Goal: Task Accomplishment & Management: Manage account settings

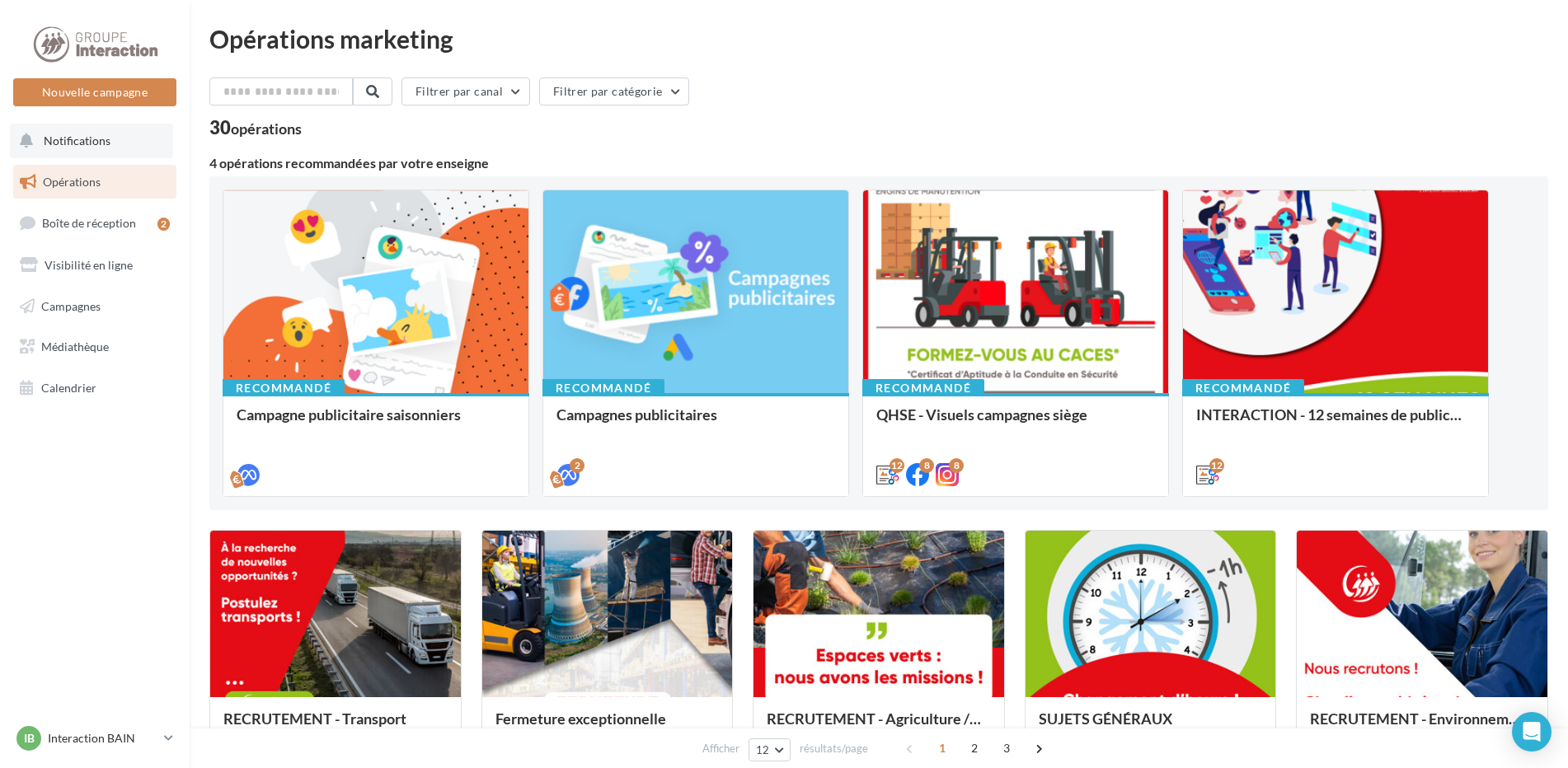
click at [93, 138] on span "Notifications" at bounding box center [77, 140] width 67 height 14
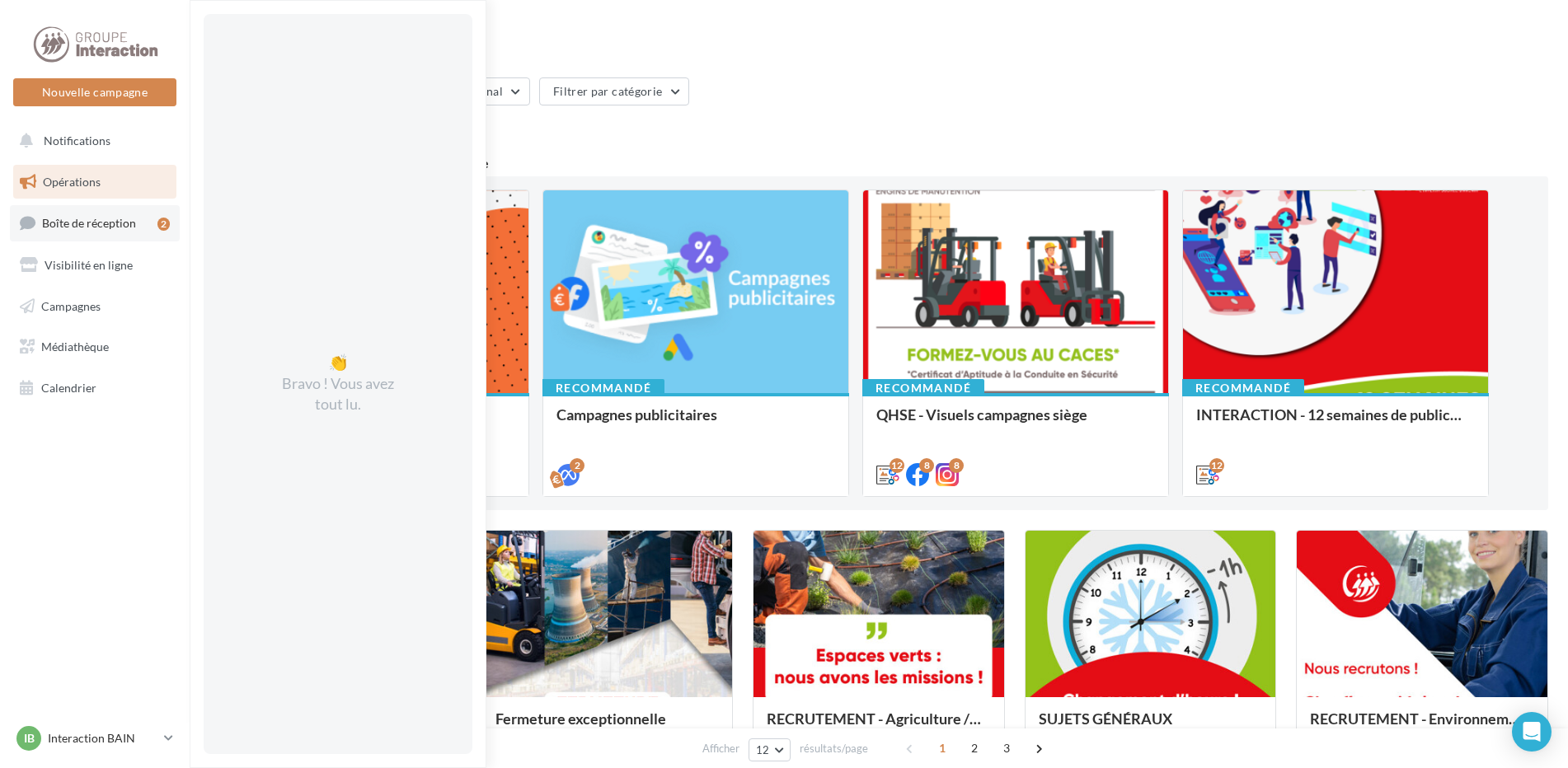
click at [103, 227] on span "Boîte de réception" at bounding box center [89, 222] width 94 height 14
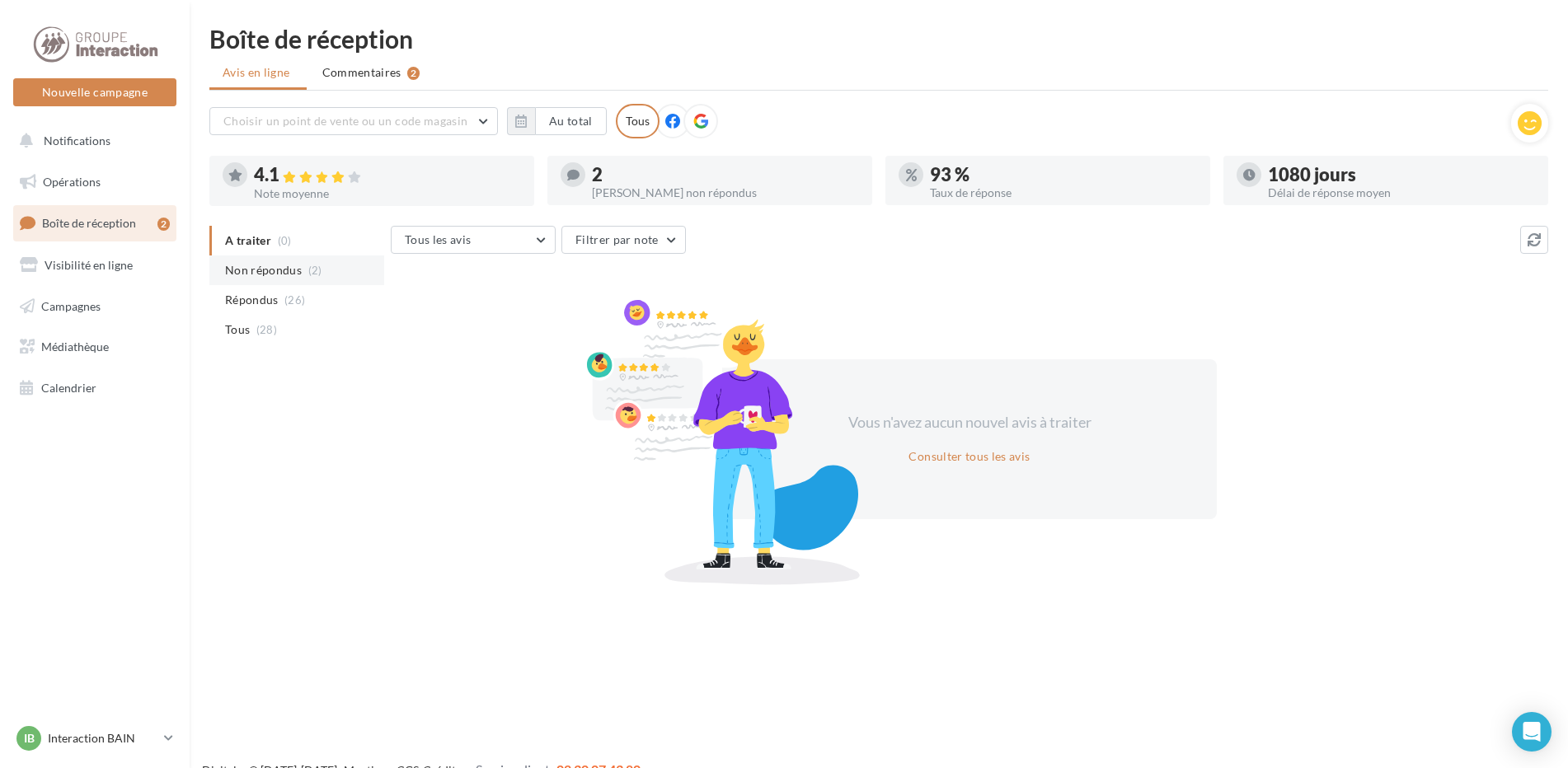
click at [257, 273] on span "Non répondus" at bounding box center [263, 270] width 77 height 16
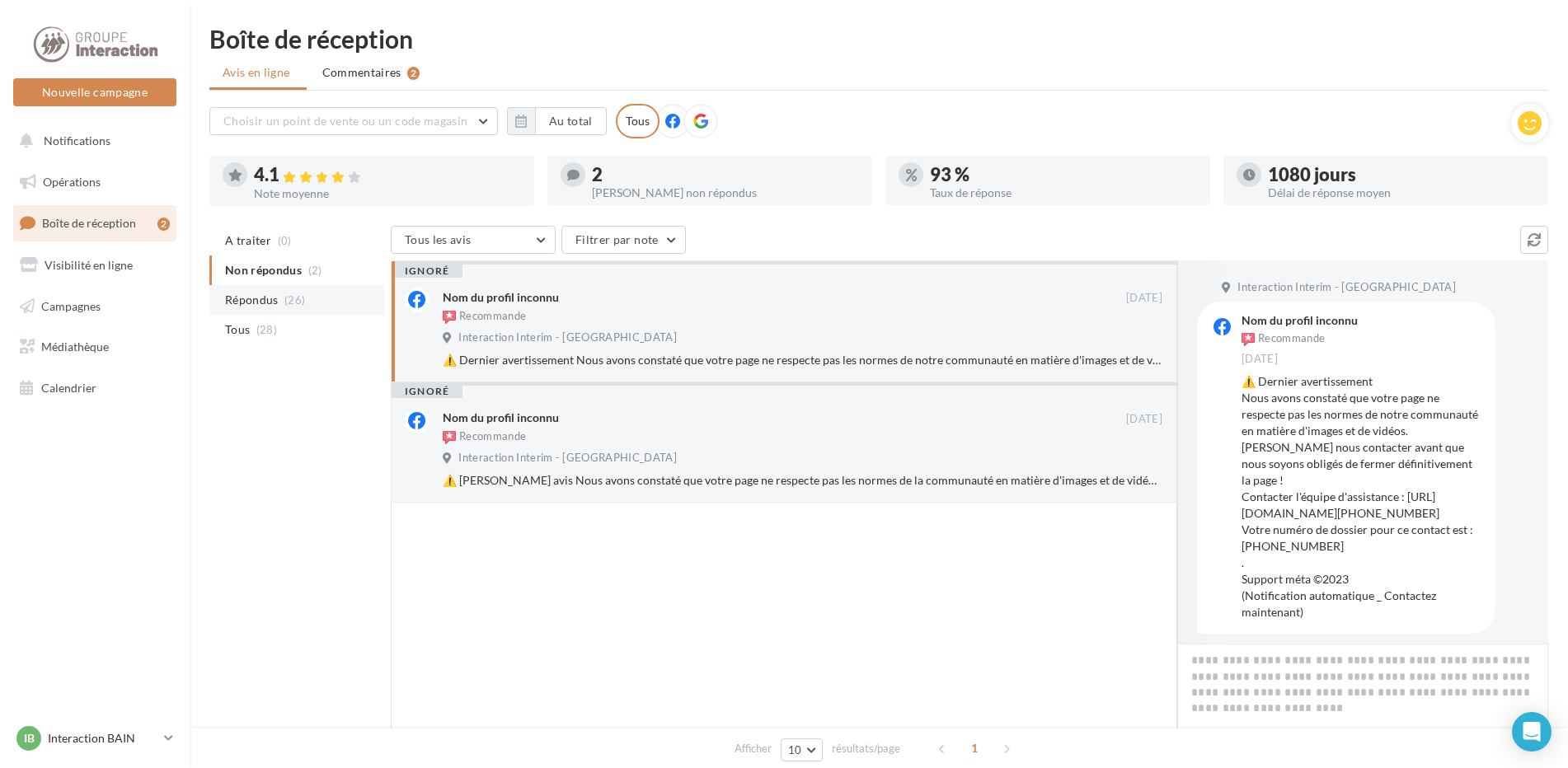
click at [265, 297] on span "Répondus" at bounding box center [251, 300] width 54 height 16
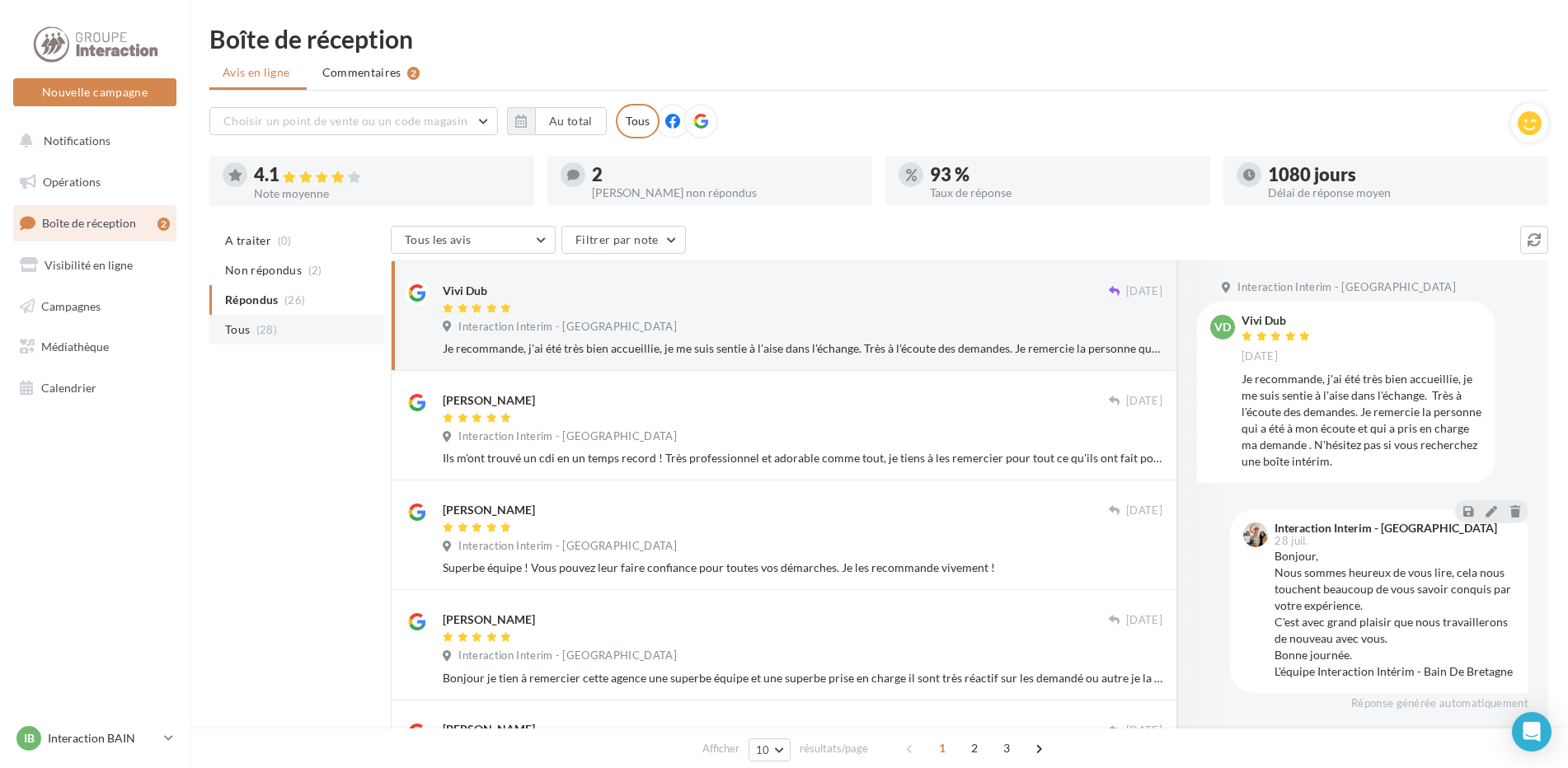
click at [246, 330] on span "Tous" at bounding box center [237, 330] width 25 height 16
click at [335, 72] on span "Commentaires" at bounding box center [362, 73] width 79 height 16
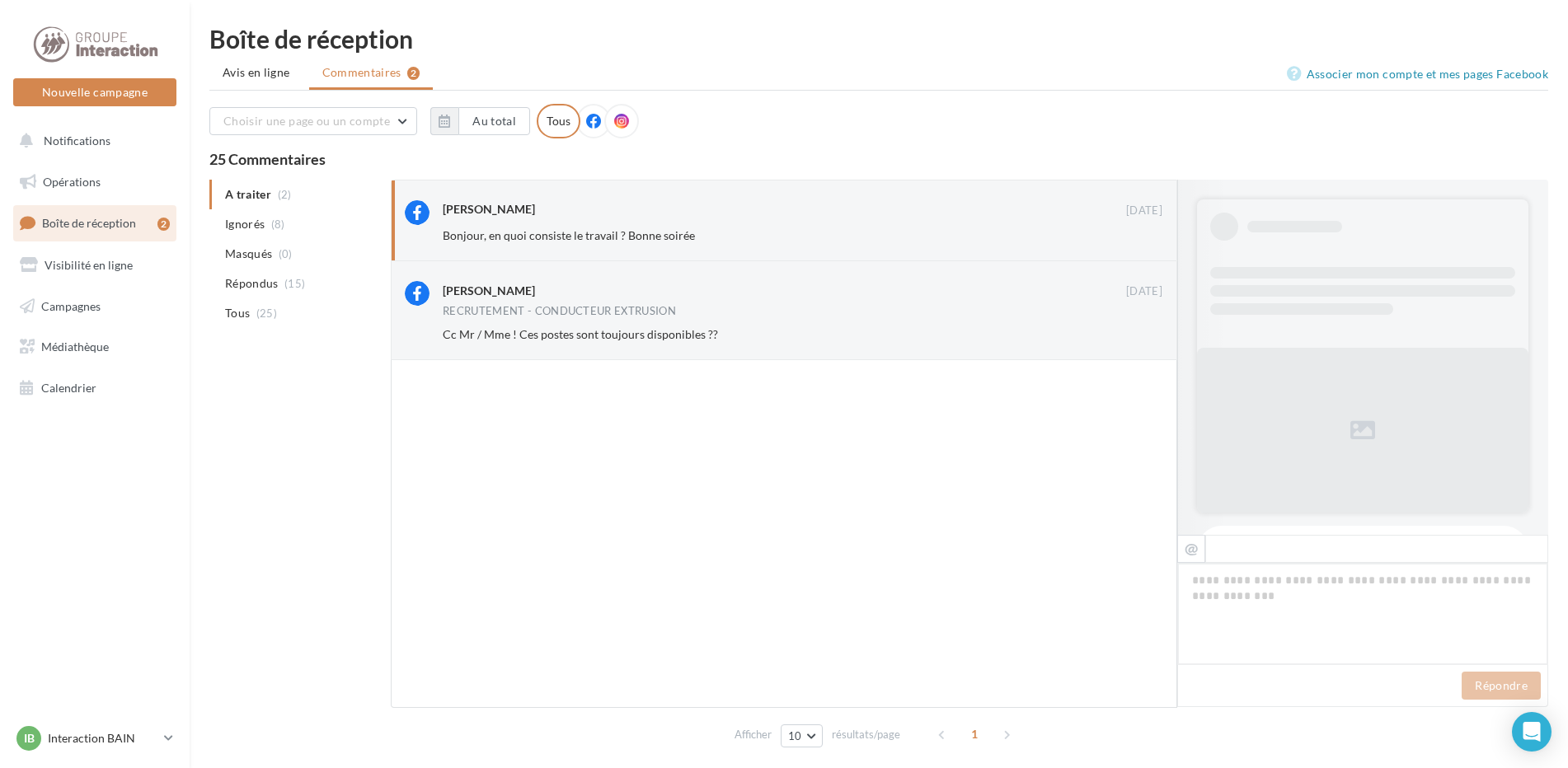
scroll to position [15, 0]
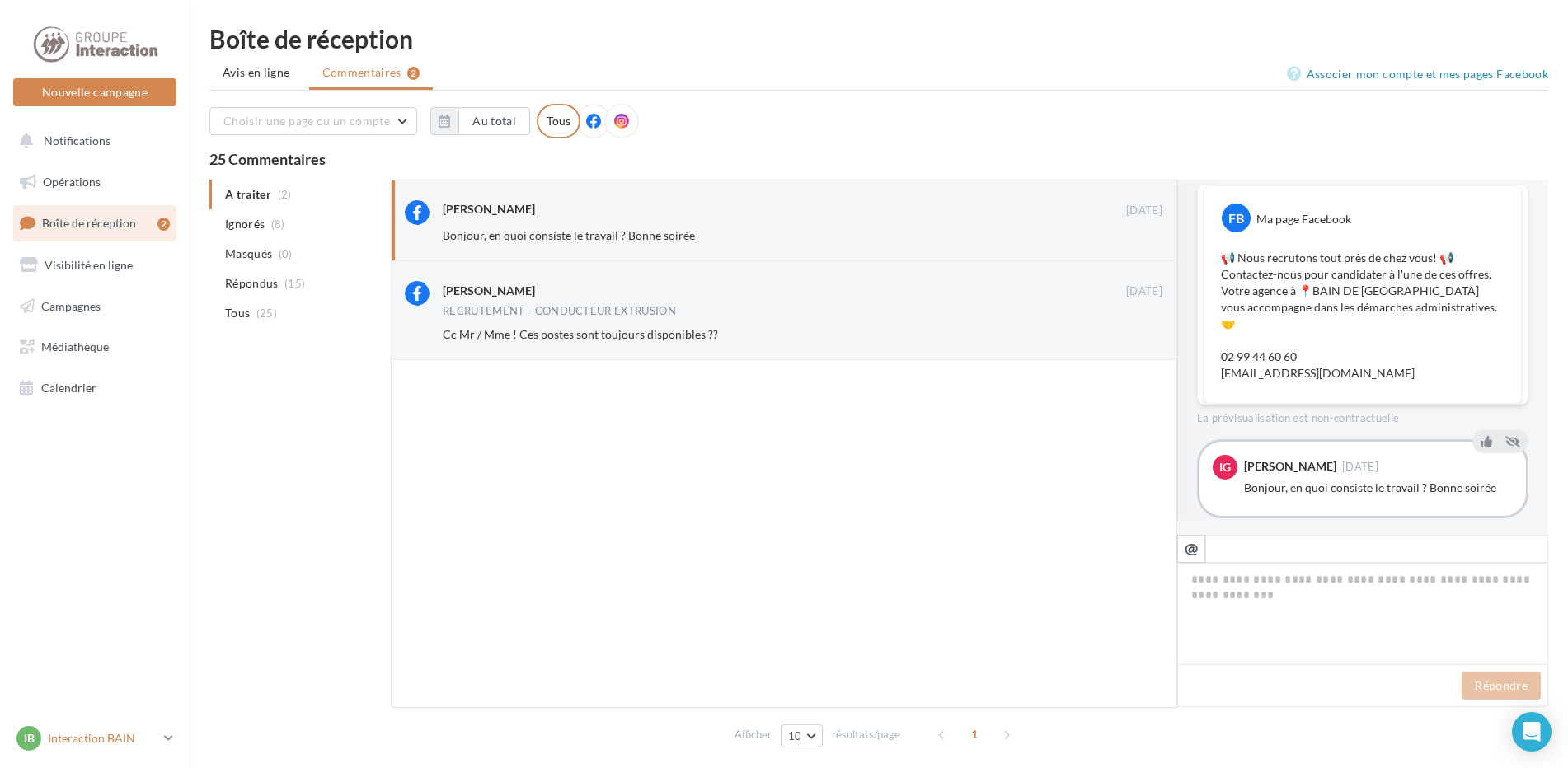
click at [164, 733] on icon at bounding box center [168, 738] width 9 height 14
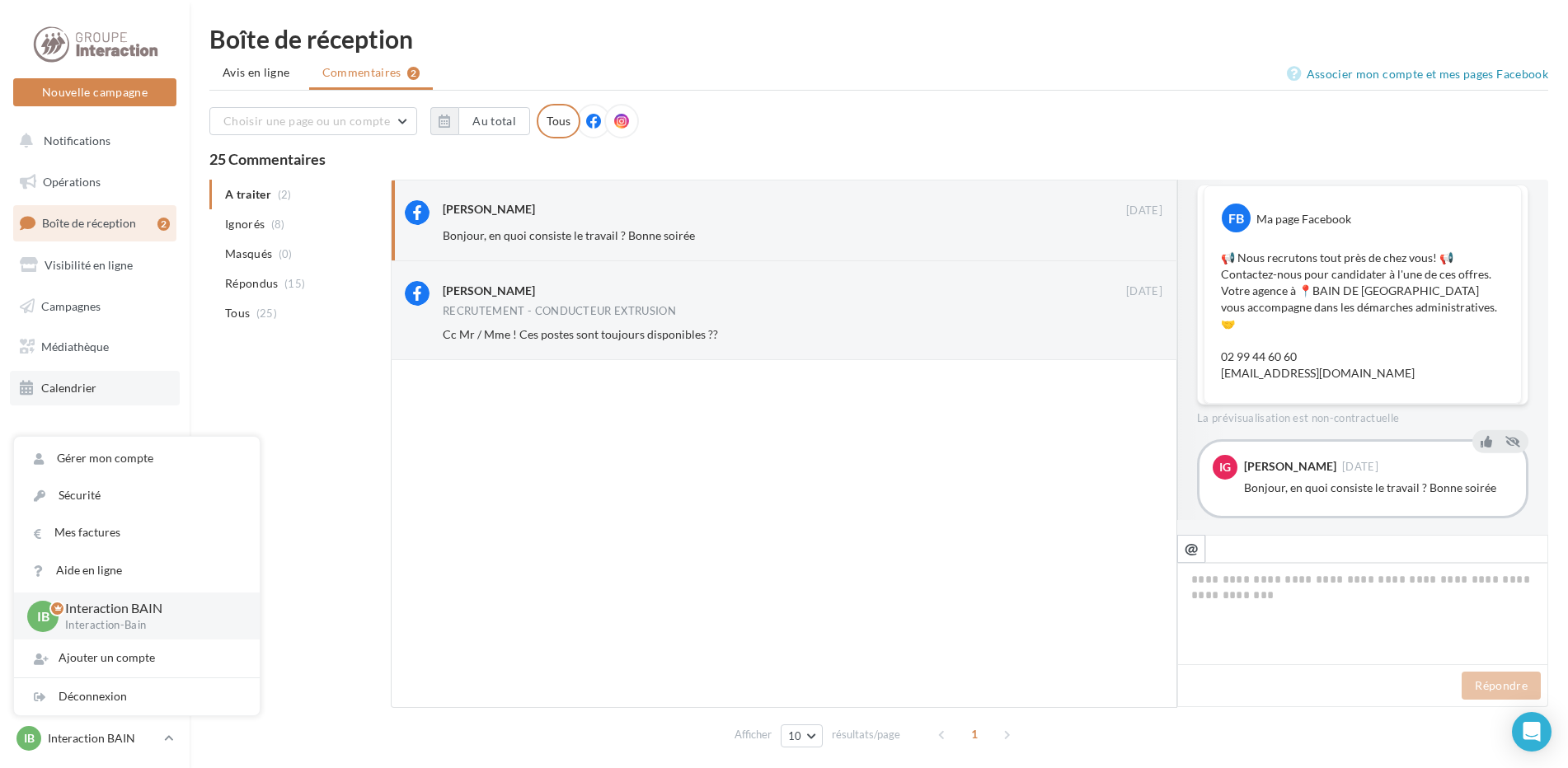
click at [139, 391] on link "Calendrier" at bounding box center [95, 388] width 170 height 35
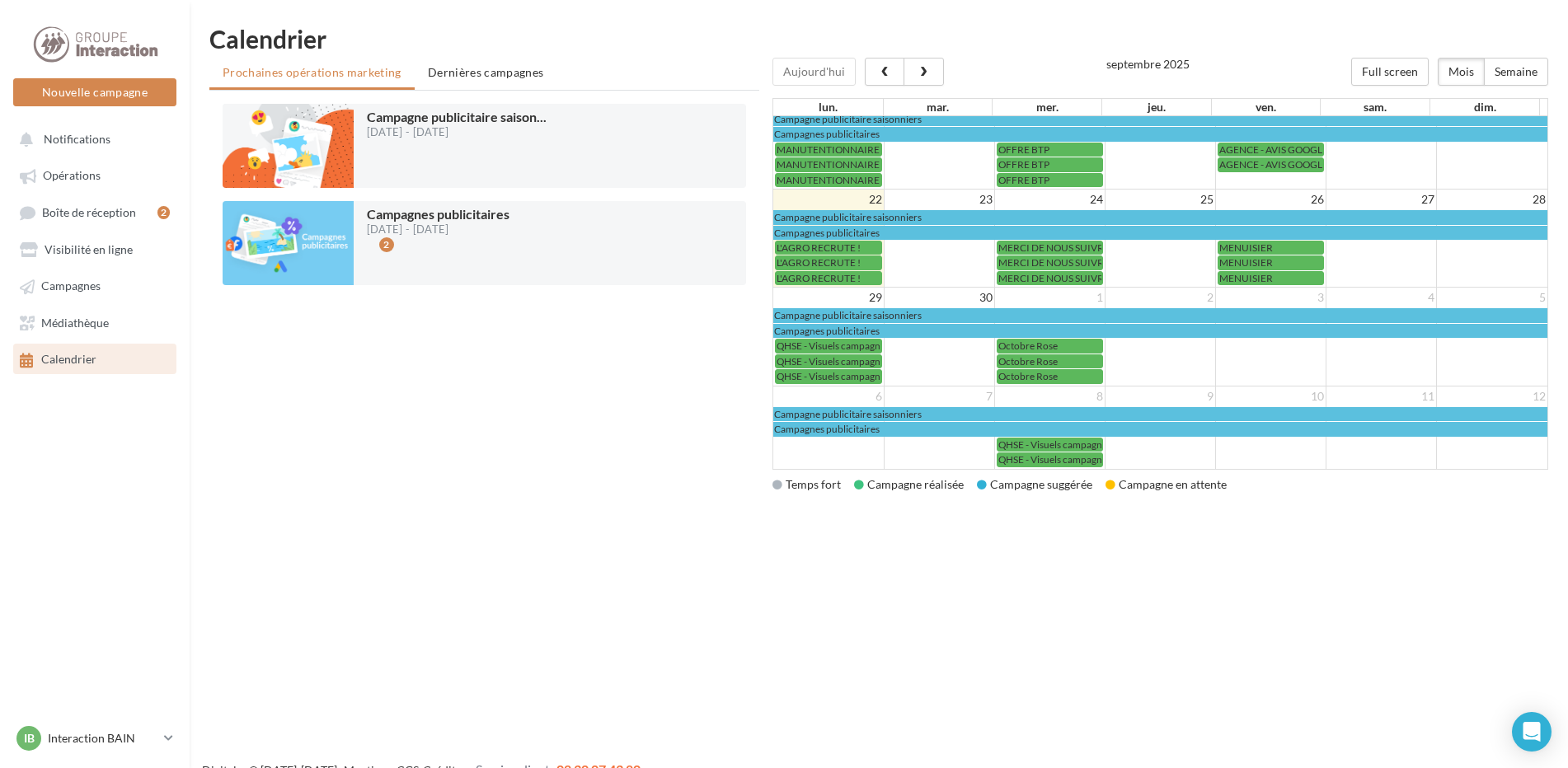
scroll to position [26, 0]
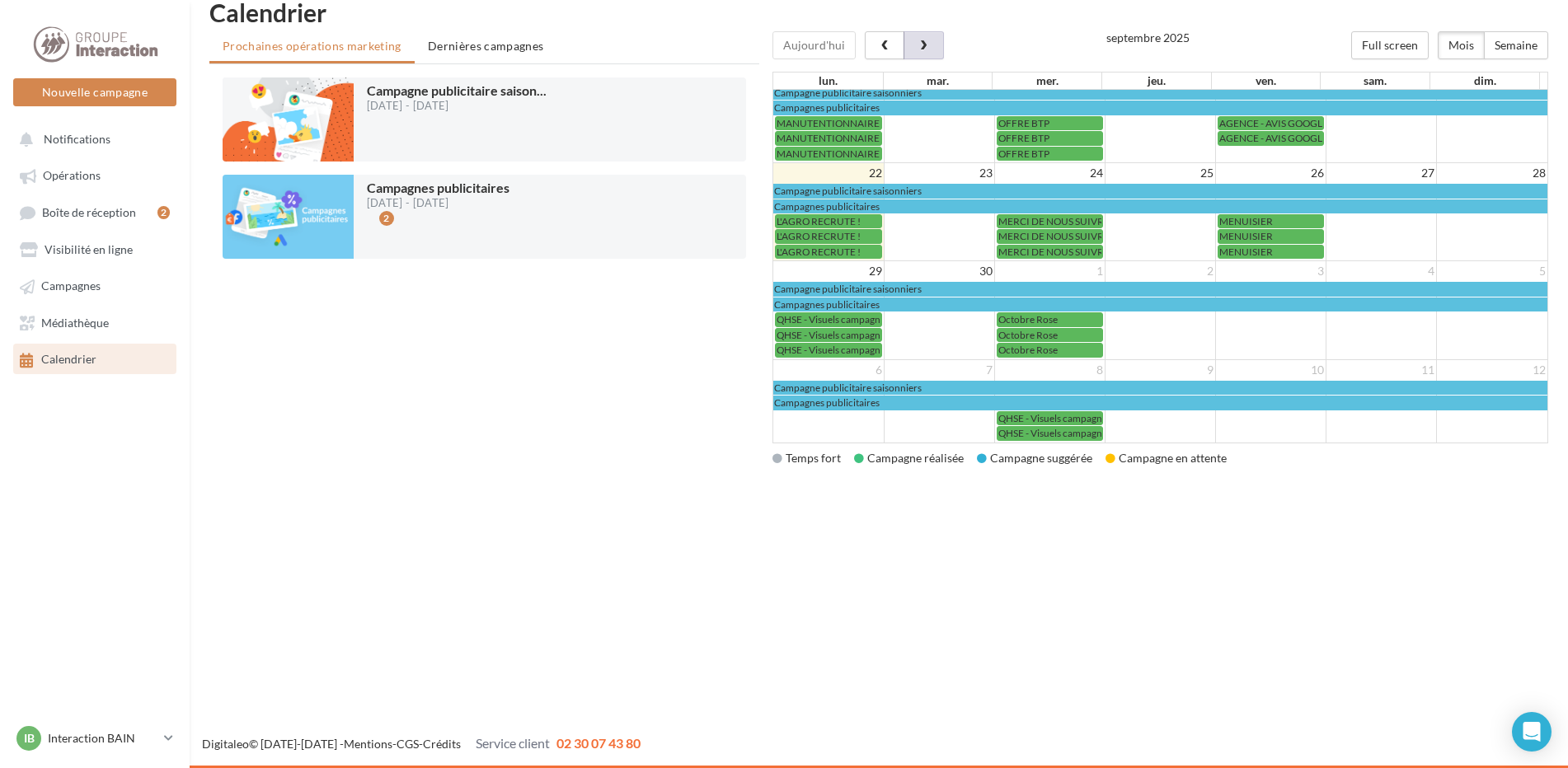
click at [923, 49] on span "button" at bounding box center [923, 46] width 14 height 12
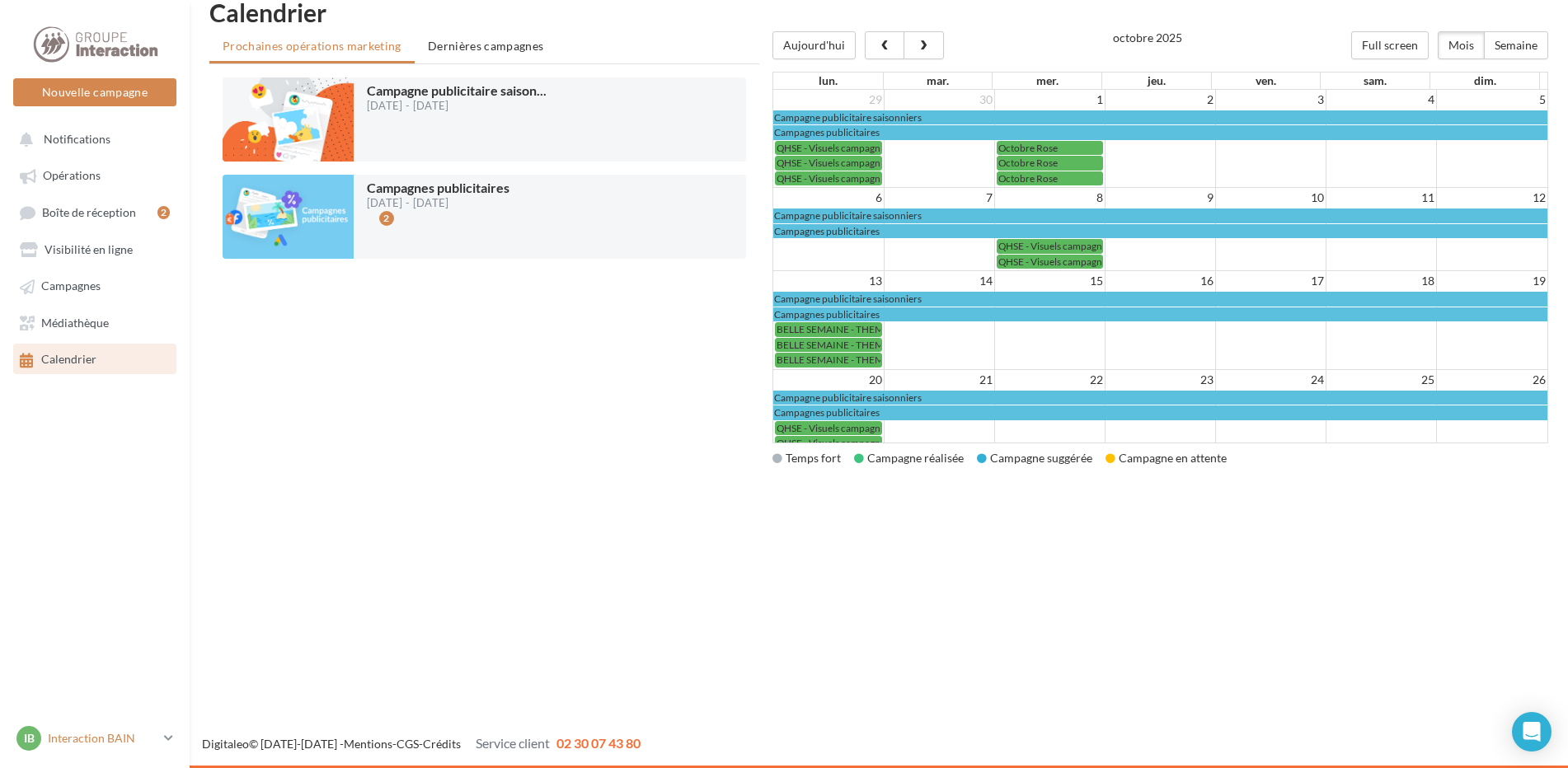
click at [168, 739] on icon at bounding box center [168, 738] width 9 height 14
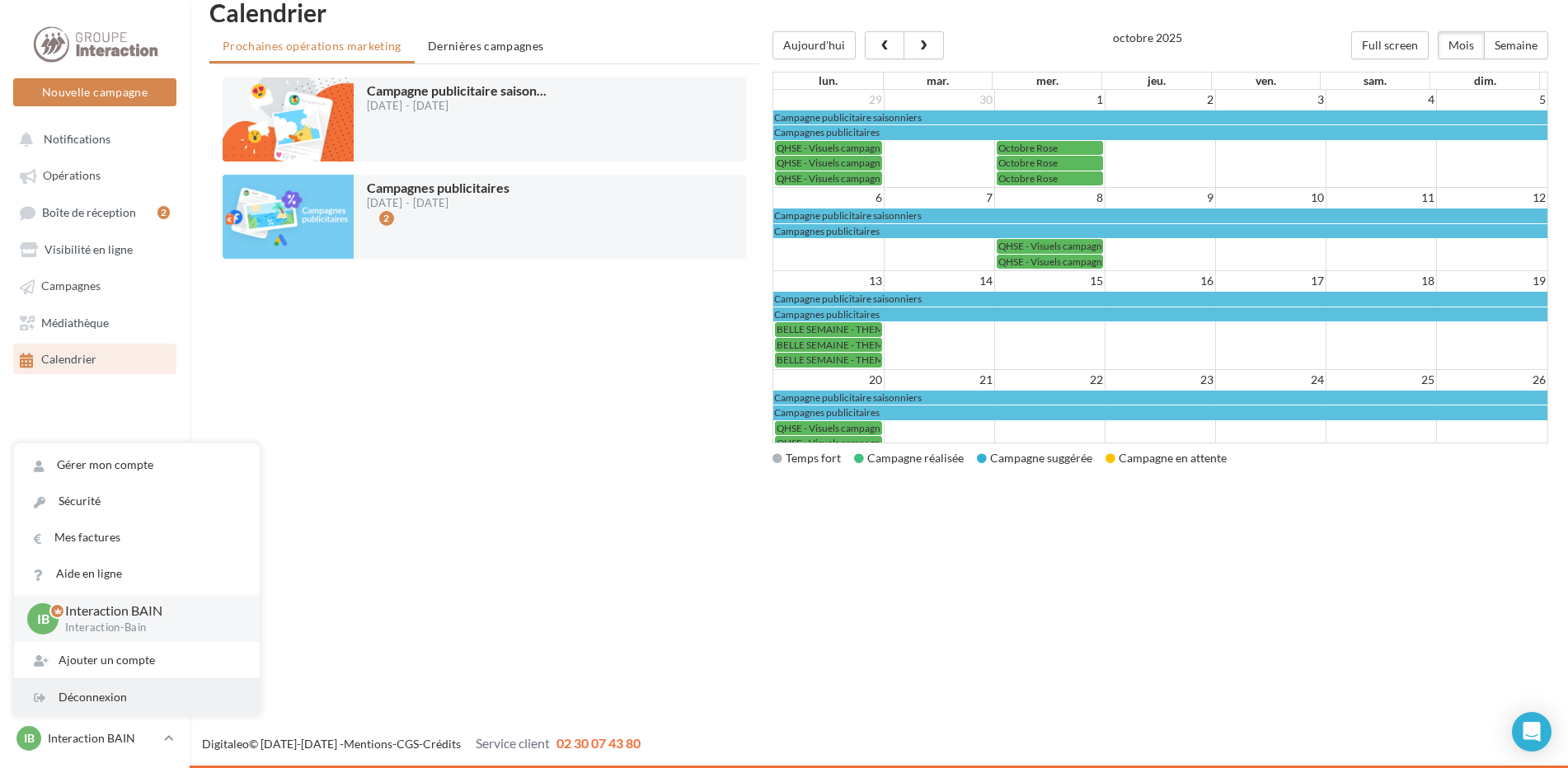
click at [129, 696] on div "Déconnexion" at bounding box center [137, 697] width 246 height 36
